Goal: Contribute content

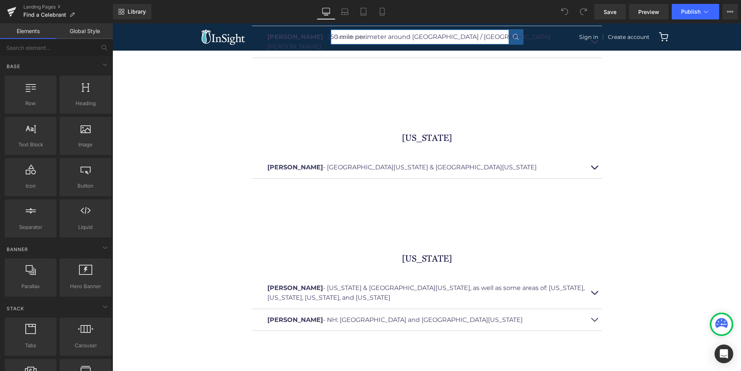
scroll to position [3267, 0]
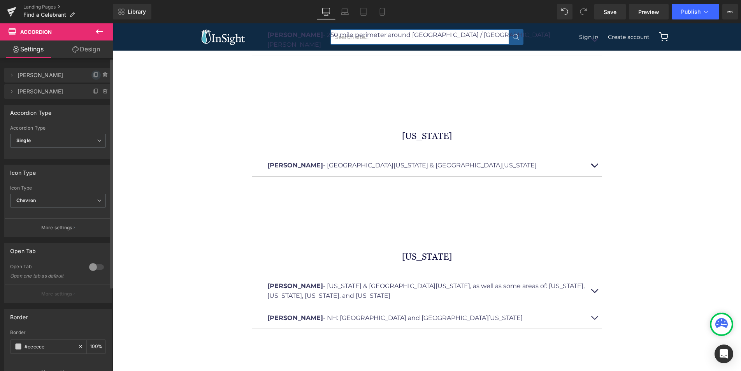
click at [93, 74] on icon at bounding box center [96, 75] width 6 height 6
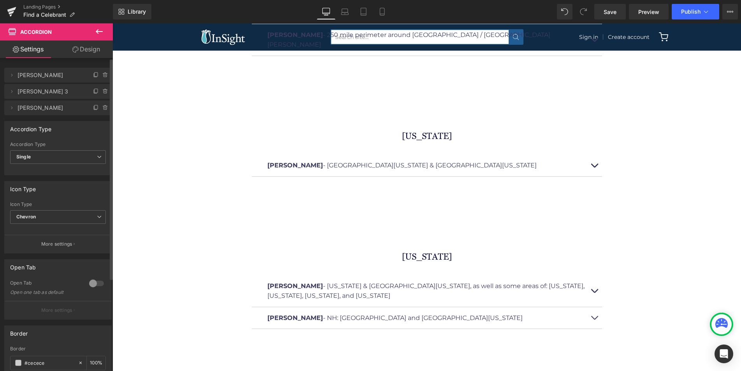
drag, startPoint x: 40, startPoint y: 93, endPoint x: 33, endPoint y: 93, distance: 7.0
click at [40, 93] on span "[PERSON_NAME] 3" at bounding box center [50, 91] width 65 height 15
click at [11, 91] on icon at bounding box center [12, 91] width 6 height 6
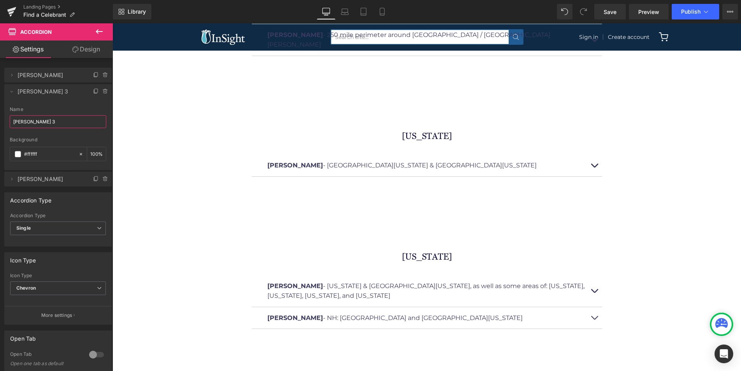
drag, startPoint x: 42, startPoint y: 121, endPoint x: -12, endPoint y: 120, distance: 54.5
click at [0, 120] on html "Accordion You are previewing how the will restyle your page. You can not edit E…" at bounding box center [370, 185] width 741 height 371
type input "[PERSON_NAME]"
click at [58, 138] on div "Background" at bounding box center [58, 139] width 97 height 5
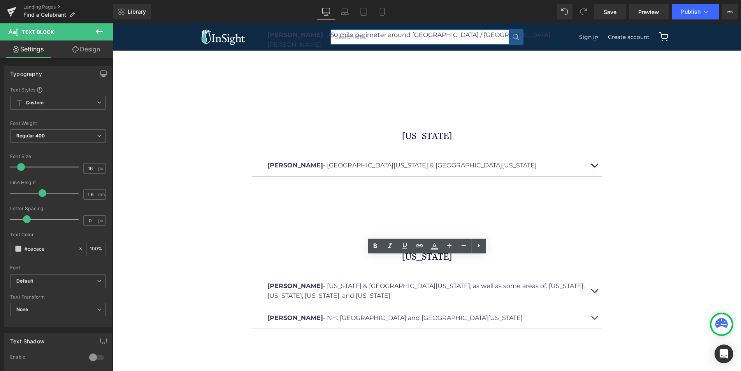
drag, startPoint x: 314, startPoint y: 262, endPoint x: 263, endPoint y: 262, distance: 51.8
drag, startPoint x: 499, startPoint y: 262, endPoint x: 323, endPoint y: 260, distance: 175.5
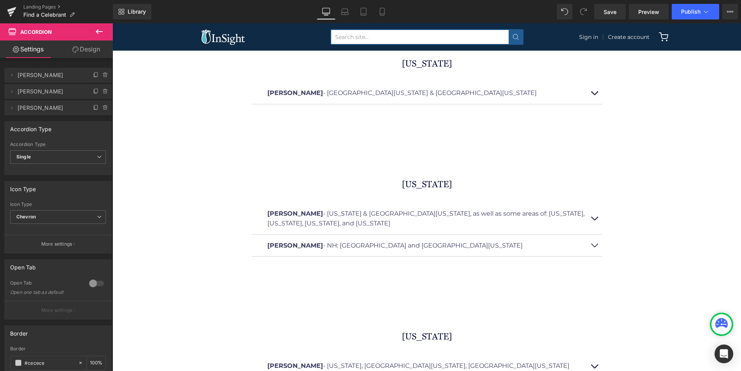
scroll to position [3341, 0]
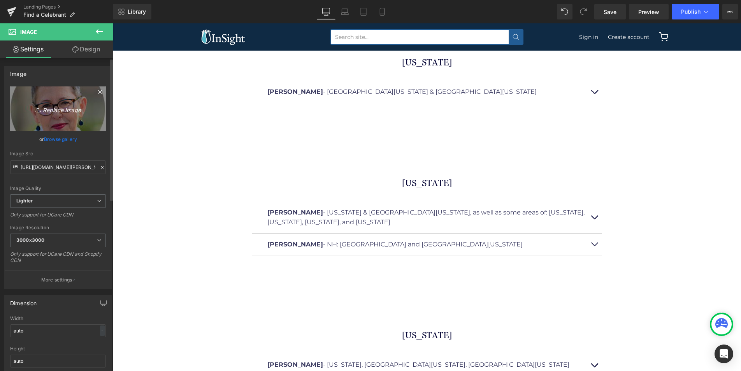
click at [56, 110] on icon "Replace Image" at bounding box center [58, 109] width 62 height 10
type input "C:\fakepath\[PERSON_NAME].png"
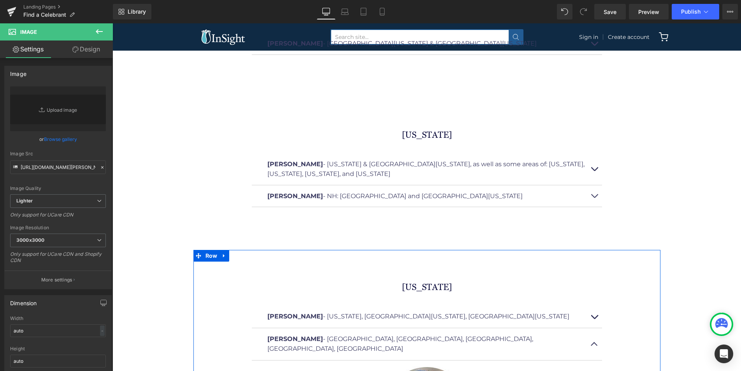
scroll to position [3390, 0]
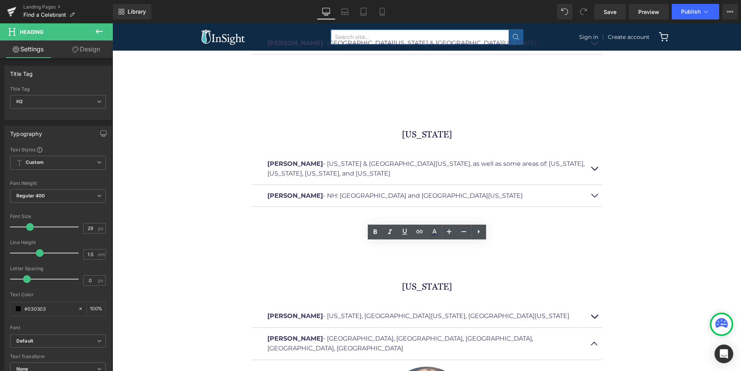
drag, startPoint x: 331, startPoint y: 251, endPoint x: 269, endPoint y: 249, distance: 62.3
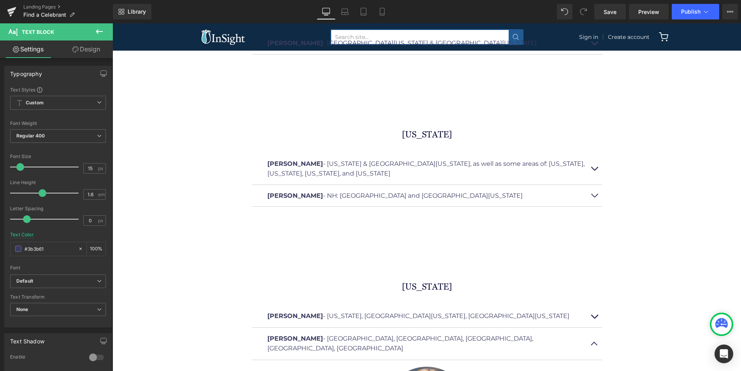
drag, startPoint x: 416, startPoint y: 280, endPoint x: 255, endPoint y: 270, distance: 160.7
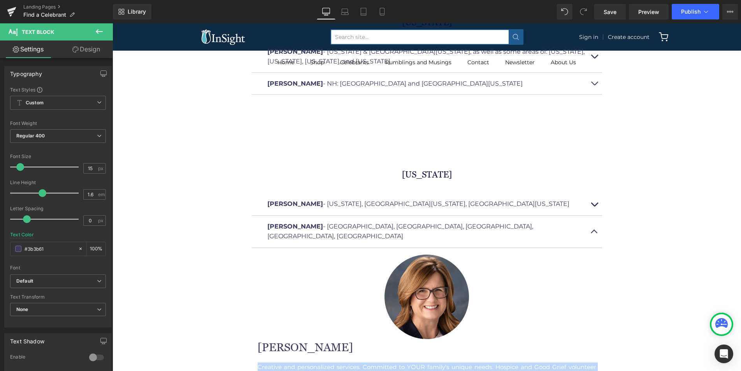
scroll to position [3501, 0]
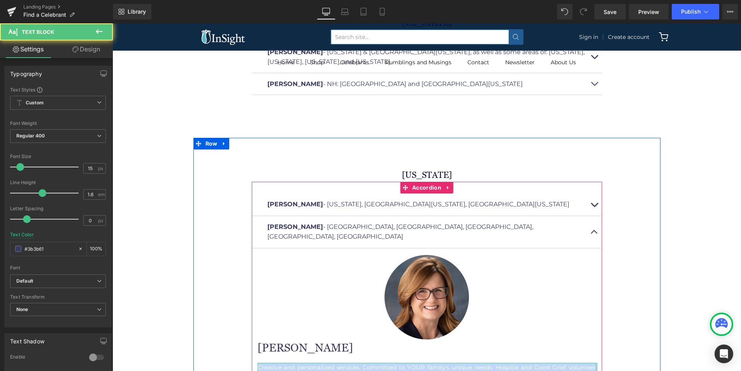
click at [418, 363] on p "Creative and personalized services. Committed to YOUR family's unique needs. Ho…" at bounding box center [427, 372] width 339 height 19
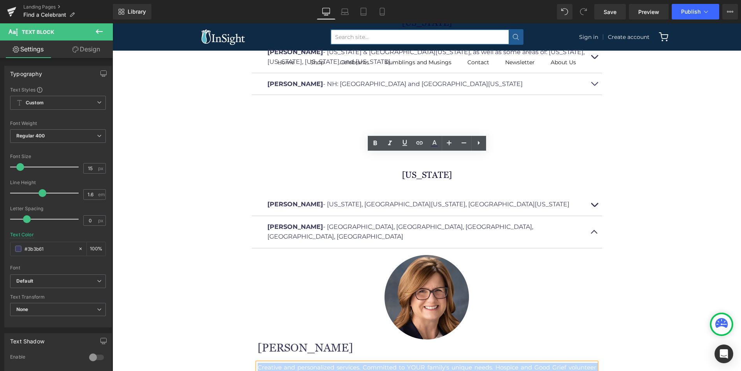
drag, startPoint x: 419, startPoint y: 168, endPoint x: 228, endPoint y: 161, distance: 190.4
click at [228, 161] on div "[US_STATE] Heading [PERSON_NAME] - [US_STATE], [GEOGRAPHIC_DATA][US_STATE], Sou…" at bounding box center [426, 321] width 467 height 367
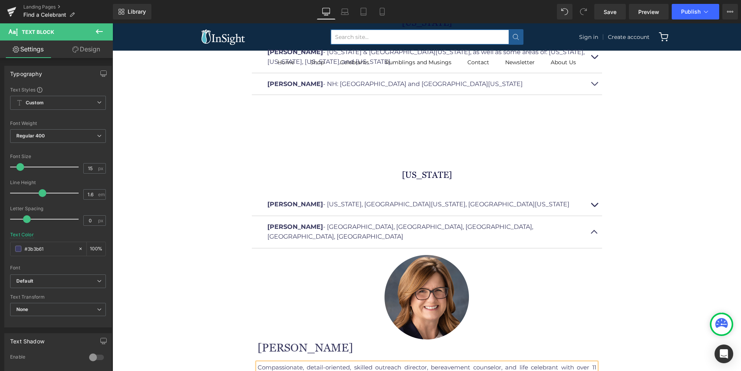
drag, startPoint x: 279, startPoint y: 185, endPoint x: 439, endPoint y: 186, distance: 160.3
drag, startPoint x: 330, startPoint y: 205, endPoint x: 293, endPoint y: 204, distance: 36.6
drag, startPoint x: 258, startPoint y: 205, endPoint x: 333, endPoint y: 208, distance: 75.2
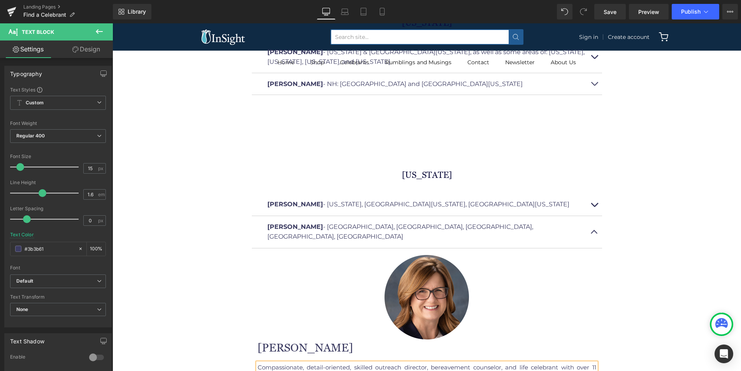
copy span "Cell Phone | [PHONE_NUMBER]"
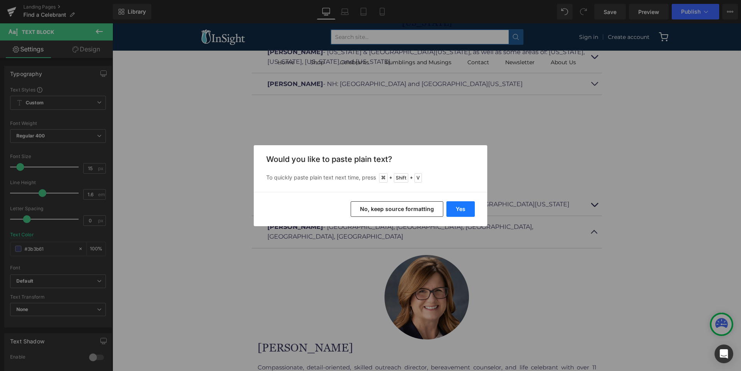
drag, startPoint x: 458, startPoint y: 211, endPoint x: 339, endPoint y: 187, distance: 121.0
click at [458, 211] on button "Yes" at bounding box center [460, 209] width 28 height 16
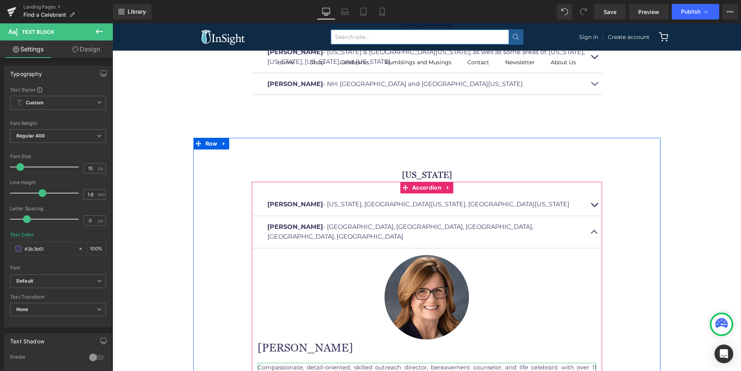
drag, startPoint x: 270, startPoint y: 214, endPoint x: 270, endPoint y: 209, distance: 5.1
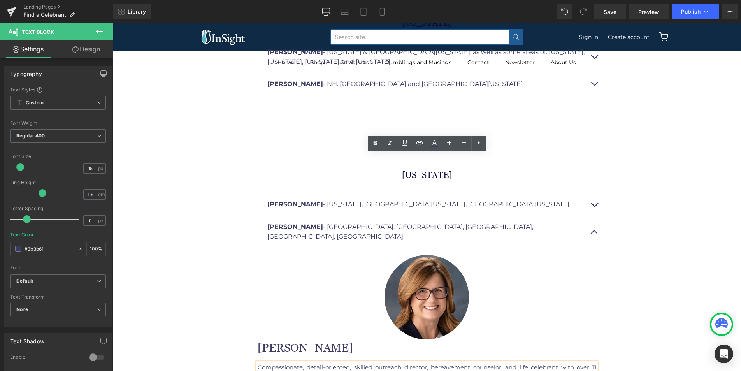
drag, startPoint x: 321, startPoint y: 214, endPoint x: 253, endPoint y: 212, distance: 67.8
click at [253, 248] on article "Image [PERSON_NAME] Heading Compassionate, detail-oriented, skilled outreach di…" at bounding box center [427, 353] width 350 height 211
drag, startPoint x: 360, startPoint y: 215, endPoint x: 279, endPoint y: 214, distance: 81.3
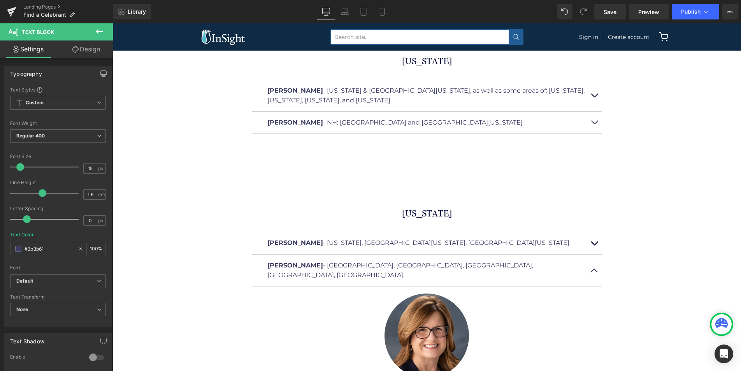
scroll to position [3459, 0]
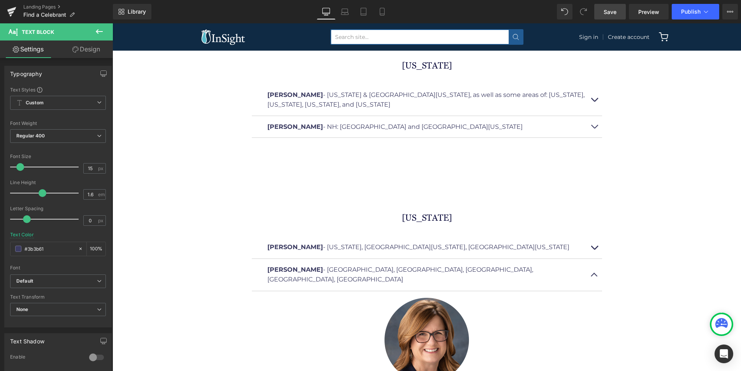
click at [612, 14] on span "Save" at bounding box center [610, 12] width 13 height 8
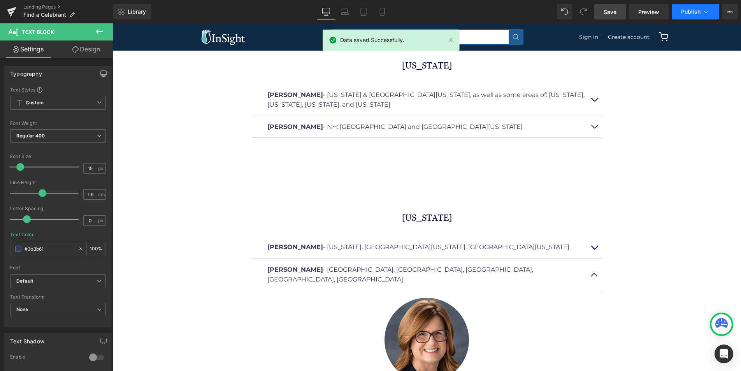
click at [697, 10] on span "Publish" at bounding box center [690, 12] width 19 height 6
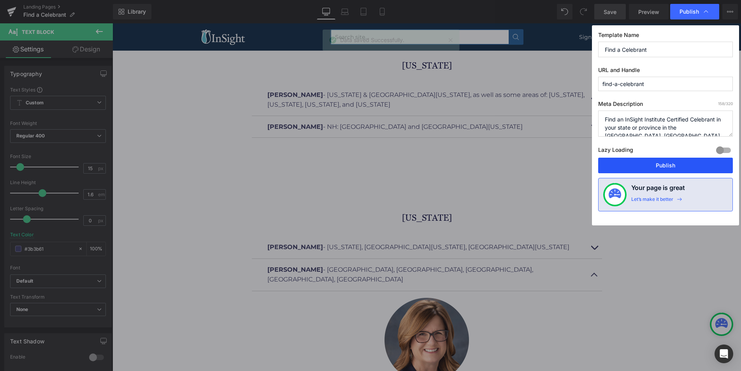
click at [676, 162] on button "Publish" at bounding box center [665, 166] width 135 height 16
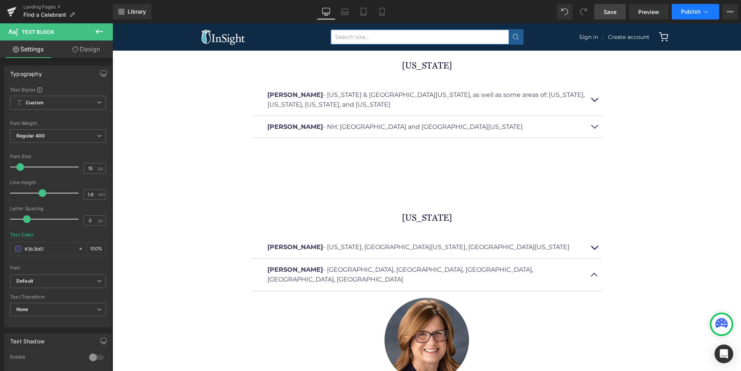
click at [707, 11] on icon at bounding box center [706, 12] width 8 height 8
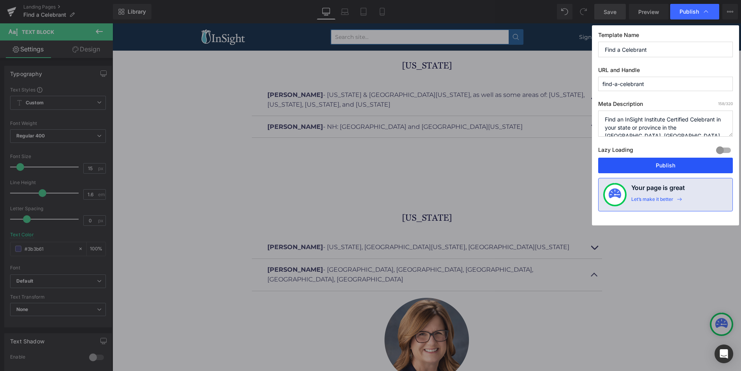
click at [683, 165] on button "Publish" at bounding box center [665, 166] width 135 height 16
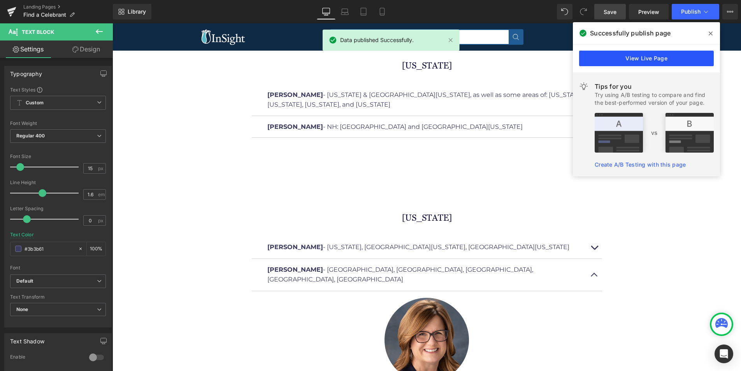
click at [650, 55] on link "View Live Page" at bounding box center [646, 59] width 135 height 16
